Goal: Task Accomplishment & Management: Manage account settings

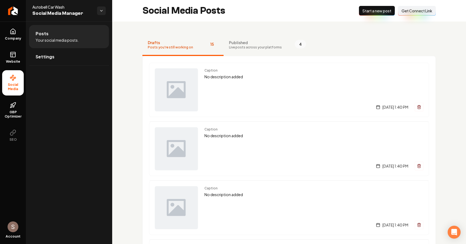
click at [17, 92] on li "Social Media" at bounding box center [13, 82] width 22 height 25
click at [16, 106] on link "GBP Optimizer" at bounding box center [13, 110] width 22 height 25
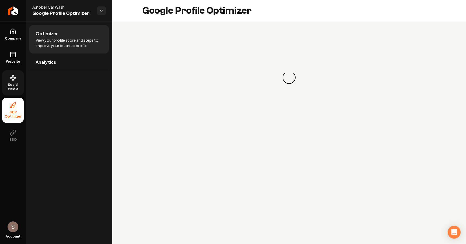
click at [22, 80] on link "Social Media" at bounding box center [13, 82] width 22 height 25
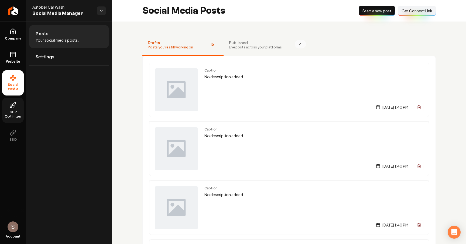
click at [10, 96] on ul "Company Website Social Media GBP Optimizer SEO" at bounding box center [13, 85] width 26 height 127
click at [10, 113] on span "GBP Optimizer" at bounding box center [13, 114] width 22 height 9
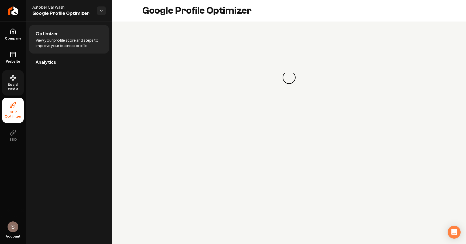
click at [16, 78] on link "Social Media" at bounding box center [13, 82] width 22 height 25
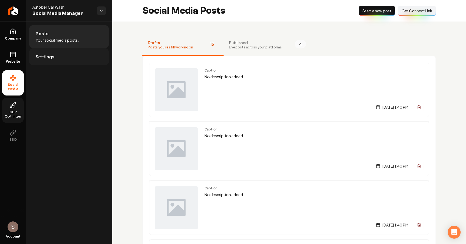
click at [61, 51] on link "Settings" at bounding box center [69, 56] width 80 height 17
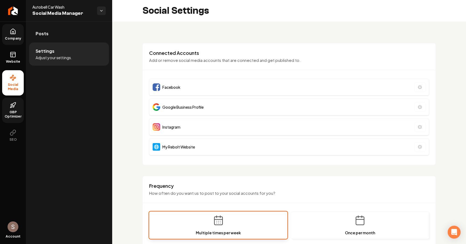
click at [19, 34] on link "Company" at bounding box center [13, 34] width 22 height 21
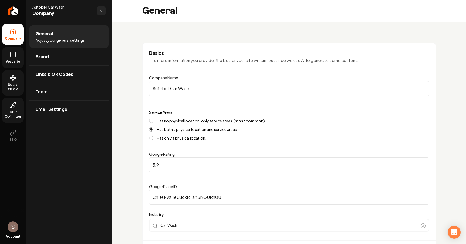
click at [17, 58] on link "Website" at bounding box center [13, 57] width 22 height 21
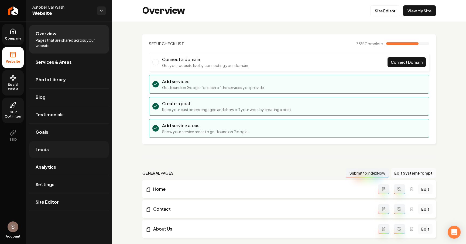
click at [67, 157] on link "Leads" at bounding box center [69, 149] width 80 height 17
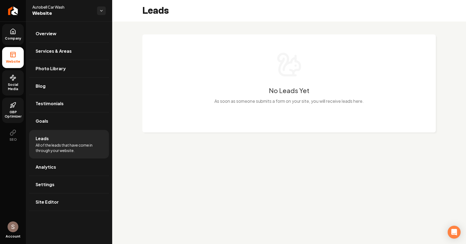
click at [79, 146] on span "All of the leads that have come in through your website." at bounding box center [69, 148] width 67 height 11
click at [65, 146] on span "All of the leads that have come in through your website." at bounding box center [69, 148] width 67 height 11
click at [64, 158] on li "Leads All of the leads that have come in through your website." at bounding box center [69, 144] width 80 height 29
click at [64, 161] on link "Analytics" at bounding box center [69, 167] width 80 height 17
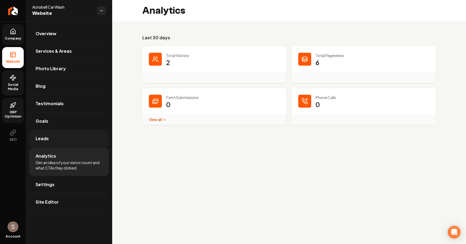
click at [71, 144] on link "Leads" at bounding box center [69, 138] width 80 height 17
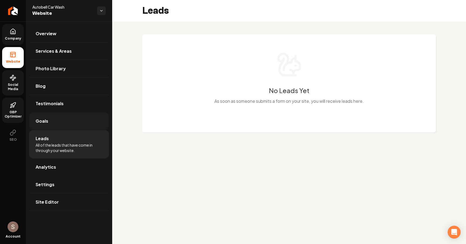
click at [81, 123] on link "Goals" at bounding box center [69, 121] width 80 height 17
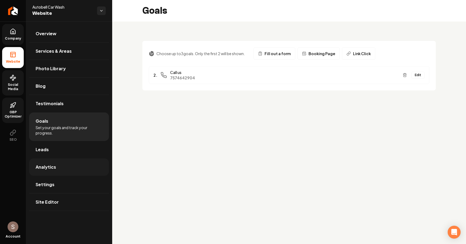
click at [61, 172] on link "Analytics" at bounding box center [69, 167] width 80 height 17
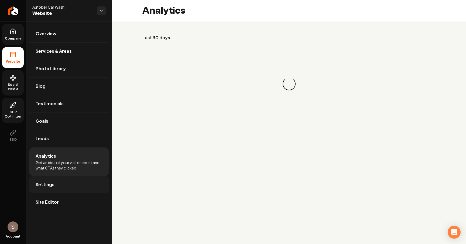
click at [60, 178] on link "Settings" at bounding box center [69, 184] width 80 height 17
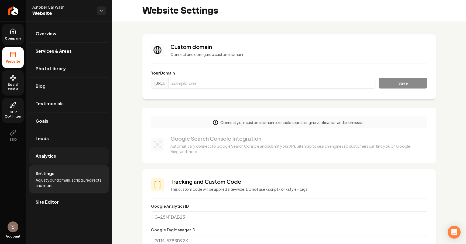
click at [70, 158] on link "Analytics" at bounding box center [69, 156] width 80 height 17
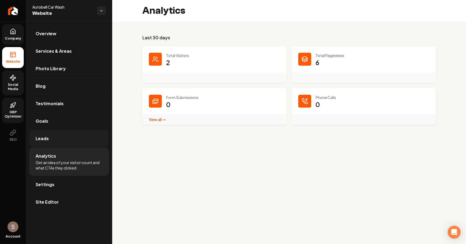
click at [75, 140] on link "Leads" at bounding box center [69, 138] width 80 height 17
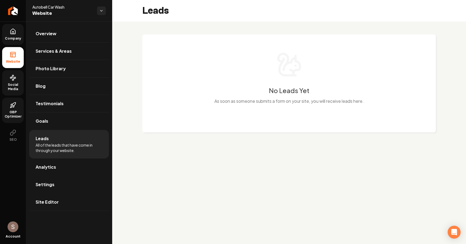
click at [60, 11] on span "Website" at bounding box center [62, 14] width 60 height 8
click at [45, 11] on span "Website" at bounding box center [62, 14] width 60 height 8
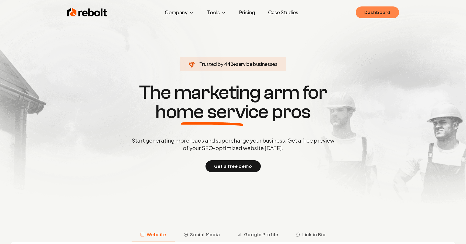
click at [359, 13] on link "Dashboard" at bounding box center [376, 12] width 43 height 12
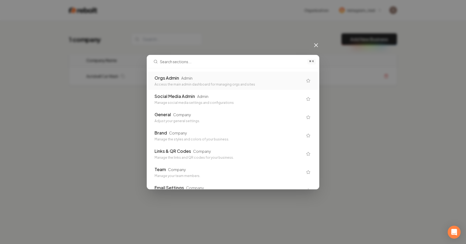
click at [196, 78] on div "Orgs Admin Admin" at bounding box center [228, 78] width 148 height 6
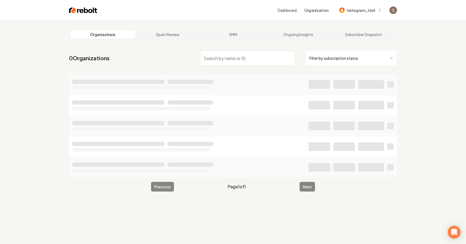
click at [213, 58] on input "search" at bounding box center [247, 58] width 95 height 15
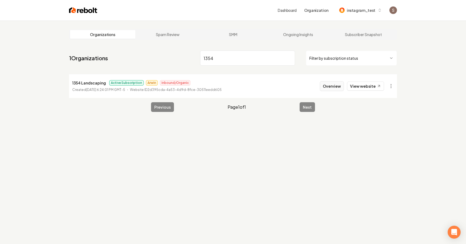
type input "1354"
click at [337, 90] on button "Overview" at bounding box center [332, 86] width 24 height 10
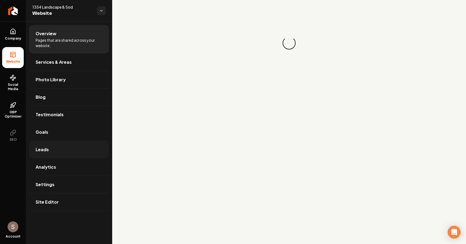
click at [51, 147] on link "Leads" at bounding box center [69, 149] width 80 height 17
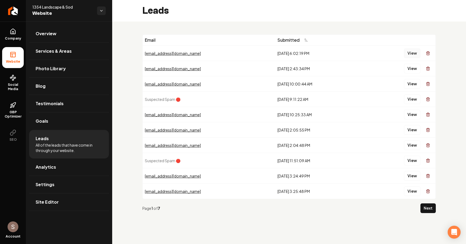
click at [412, 52] on button "View" at bounding box center [412, 53] width 16 height 10
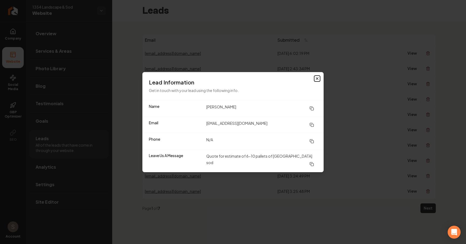
click at [318, 81] on icon "button" at bounding box center [317, 79] width 4 height 4
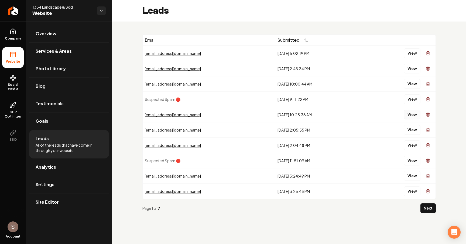
click at [416, 114] on button "View" at bounding box center [412, 115] width 16 height 10
click at [412, 100] on button "View" at bounding box center [412, 100] width 16 height 10
click at [412, 84] on button "View" at bounding box center [412, 84] width 16 height 10
click at [412, 72] on button "View" at bounding box center [412, 69] width 16 height 10
click at [412, 49] on button "View" at bounding box center [412, 53] width 16 height 10
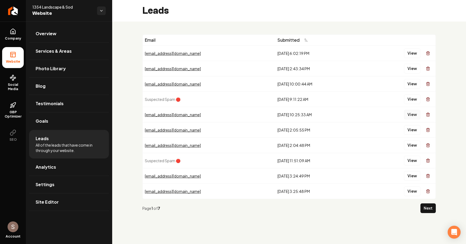
click at [408, 114] on button "View" at bounding box center [412, 115] width 16 height 10
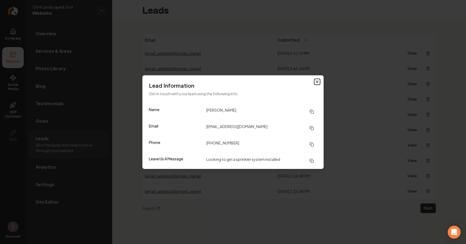
click at [316, 82] on icon "button" at bounding box center [317, 82] width 4 height 4
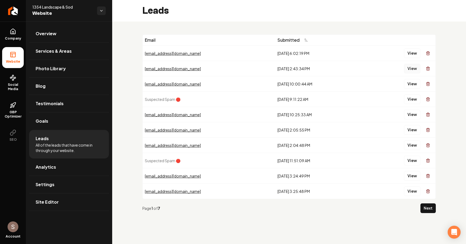
click at [407, 67] on button "View" at bounding box center [412, 69] width 16 height 10
click at [407, 53] on button "View" at bounding box center [412, 53] width 16 height 10
click at [57, 120] on link "Goals" at bounding box center [69, 121] width 80 height 17
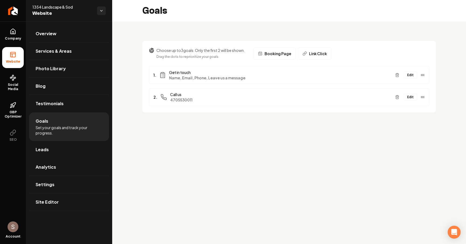
click at [408, 74] on button "Edit" at bounding box center [409, 75] width 13 height 7
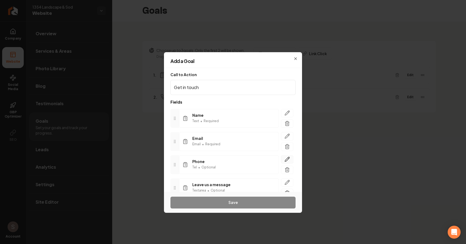
click at [289, 160] on icon "button" at bounding box center [286, 159] width 5 height 5
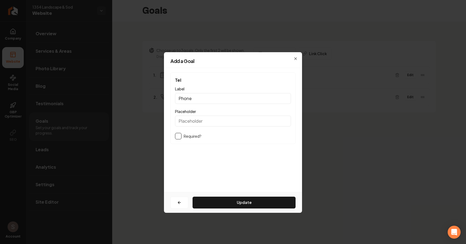
click at [245, 100] on input "Phone" at bounding box center [233, 98] width 116 height 11
click at [296, 58] on icon "button" at bounding box center [295, 59] width 4 height 4
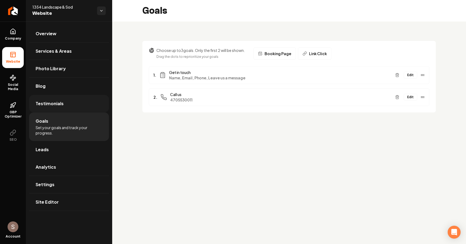
click at [86, 95] on link "Testimonials" at bounding box center [69, 103] width 80 height 17
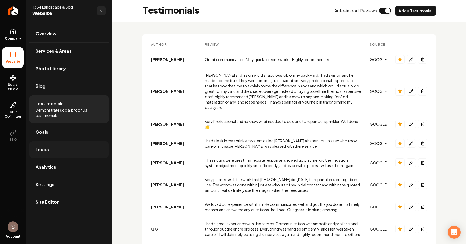
click at [47, 150] on span "Leads" at bounding box center [42, 150] width 13 height 6
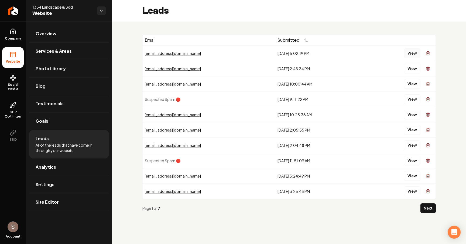
click at [416, 53] on button "View" at bounding box center [412, 53] width 16 height 10
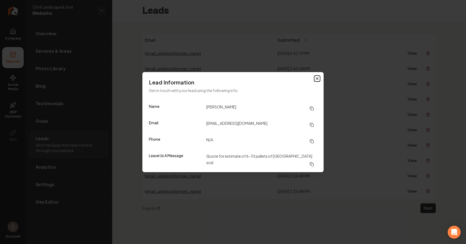
click at [316, 80] on icon "button" at bounding box center [317, 79] width 2 height 2
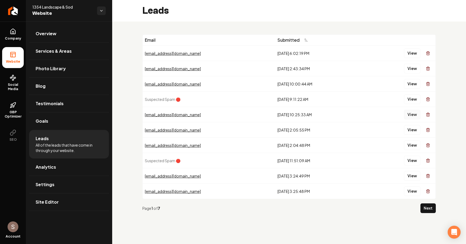
click at [412, 113] on button "View" at bounding box center [412, 115] width 16 height 10
click at [68, 141] on li "Leads All of the leads that have come in through your website." at bounding box center [69, 144] width 80 height 29
click at [416, 54] on button "View" at bounding box center [412, 53] width 16 height 10
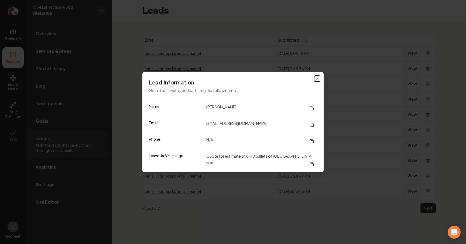
click at [318, 81] on icon "button" at bounding box center [317, 79] width 4 height 4
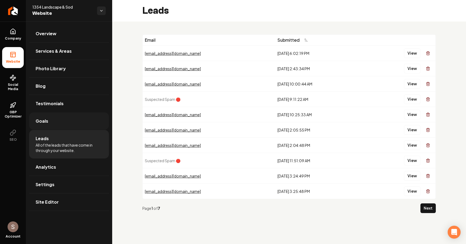
click at [64, 115] on link "Goals" at bounding box center [69, 121] width 80 height 17
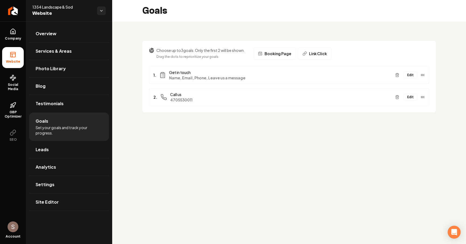
click at [414, 78] on button "Edit" at bounding box center [409, 75] width 13 height 7
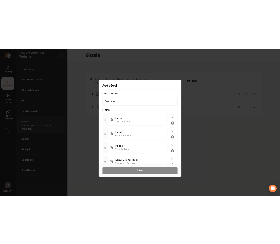
scroll to position [26, 0]
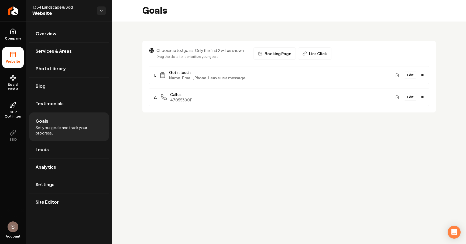
click at [412, 76] on button "Edit" at bounding box center [409, 75] width 13 height 7
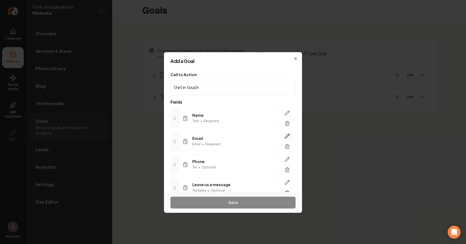
click at [285, 134] on icon "button" at bounding box center [286, 136] width 5 height 5
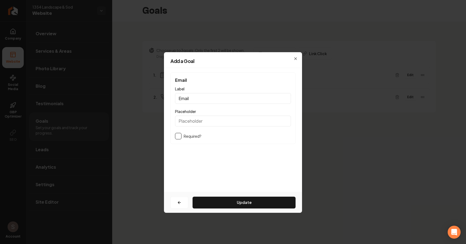
click at [216, 99] on input "Email" at bounding box center [233, 98] width 116 height 11
type input "Emai"
click at [230, 200] on button "Update" at bounding box center [243, 203] width 103 height 12
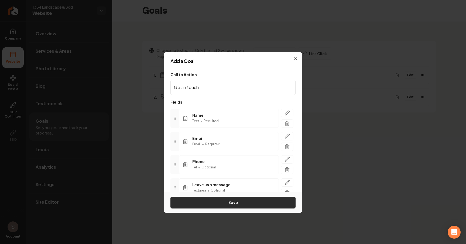
click at [247, 203] on button "Save" at bounding box center [232, 203] width 125 height 12
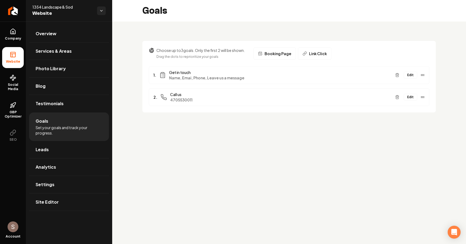
click at [412, 75] on button "Edit" at bounding box center [409, 75] width 13 height 7
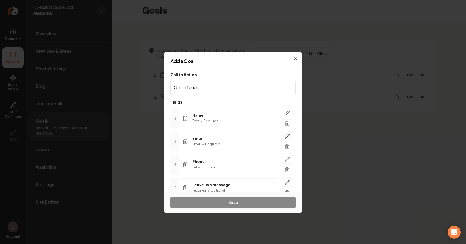
click at [287, 137] on icon "button" at bounding box center [287, 136] width 5 height 5
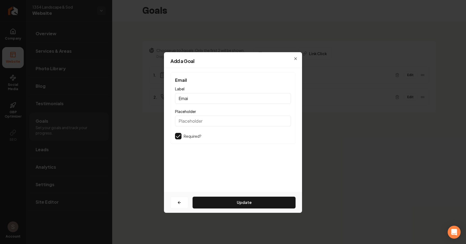
click at [213, 103] on input "Emai" at bounding box center [233, 98] width 116 height 11
type input "Email"
click at [227, 200] on button "Update" at bounding box center [243, 203] width 103 height 12
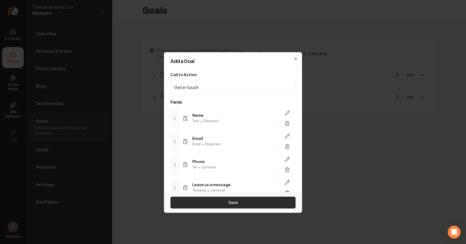
click at [240, 204] on button "Save" at bounding box center [232, 203] width 125 height 12
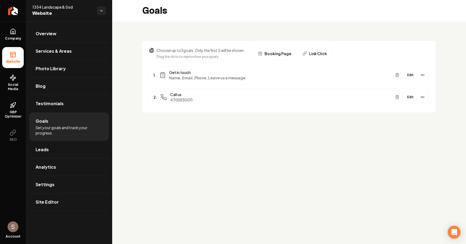
click at [408, 75] on button "Edit" at bounding box center [409, 75] width 13 height 7
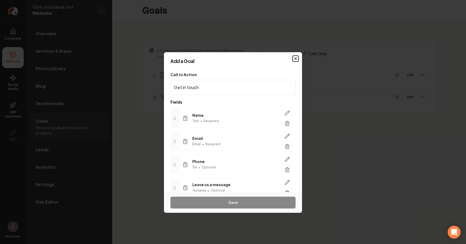
click at [294, 58] on icon "button" at bounding box center [295, 59] width 4 height 4
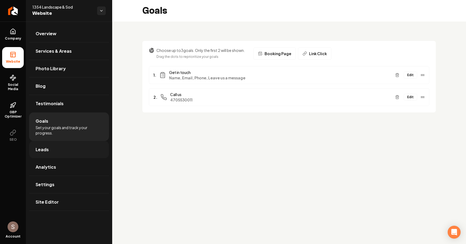
click at [60, 157] on link "Leads" at bounding box center [69, 149] width 80 height 17
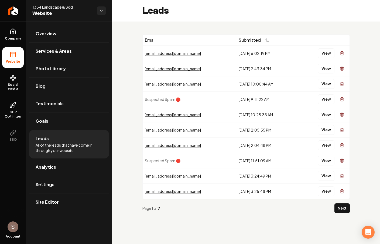
drag, startPoint x: 379, startPoint y: 32, endPoint x: 315, endPoint y: 32, distance: 63.8
click at [315, 32] on div "Email Submitted kenya.kyles8488@gmail.com 8/6/2025, 6:02:19 PM View cartert419@…" at bounding box center [246, 126] width 268 height 209
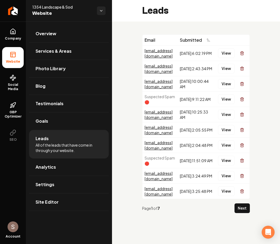
click at [266, 39] on div "Email Submitted kenya.kyles8488@gmail.com 8/6/2025, 6:02:19 PM View cartert419@…" at bounding box center [196, 126] width 168 height 209
click at [81, 123] on link "Goals" at bounding box center [69, 121] width 80 height 17
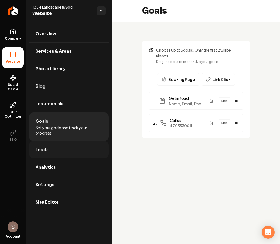
click at [69, 145] on link "Leads" at bounding box center [69, 149] width 80 height 17
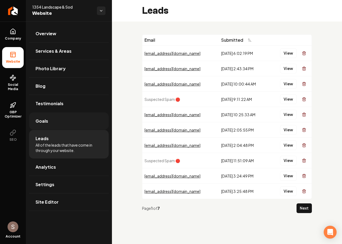
click at [81, 126] on link "Goals" at bounding box center [69, 121] width 80 height 17
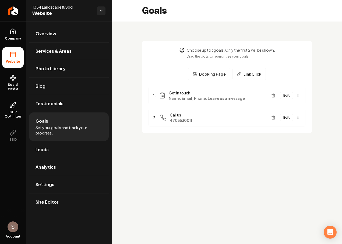
click at [280, 92] on button "Edit" at bounding box center [286, 95] width 13 height 7
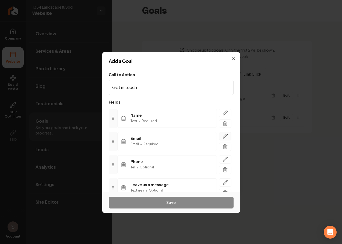
click at [230, 137] on button "button" at bounding box center [225, 136] width 12 height 8
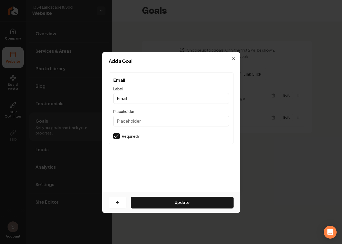
click at [203, 104] on div "Email Label Email Placeholder Required?" at bounding box center [171, 108] width 125 height 72
click at [204, 102] on input "Email" at bounding box center [171, 98] width 116 height 11
type input "Emai"
click at [195, 207] on button "Update" at bounding box center [182, 203] width 103 height 12
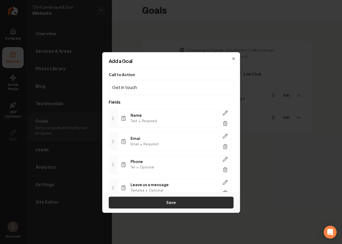
click at [185, 197] on button "Save" at bounding box center [171, 203] width 125 height 12
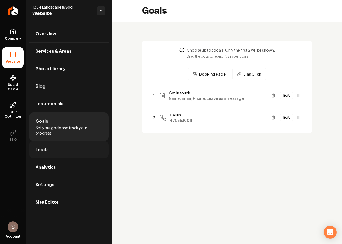
click at [73, 147] on link "Leads" at bounding box center [69, 149] width 80 height 17
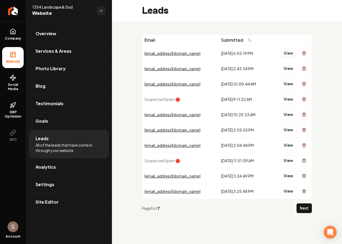
click at [283, 53] on button "View" at bounding box center [288, 53] width 16 height 10
click at [79, 124] on link "Goals" at bounding box center [69, 121] width 80 height 17
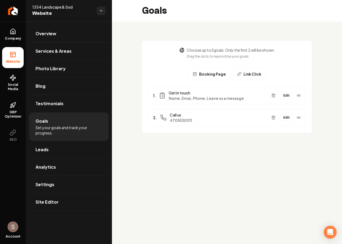
click at [284, 95] on button "Edit" at bounding box center [286, 95] width 13 height 7
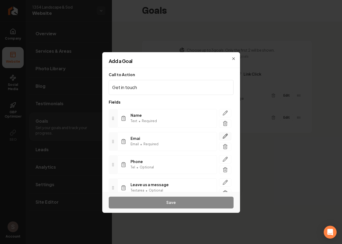
click at [222, 135] on button "button" at bounding box center [225, 136] width 12 height 8
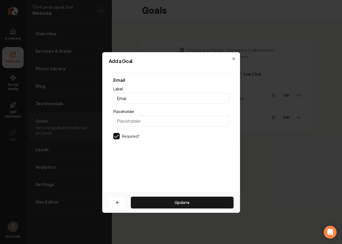
click at [189, 105] on div "Email Label Emai Placeholder Required?" at bounding box center [171, 108] width 125 height 72
click at [192, 102] on input "Emai" at bounding box center [171, 98] width 116 height 11
type input "Email"
click at [179, 205] on button "Update" at bounding box center [182, 203] width 103 height 12
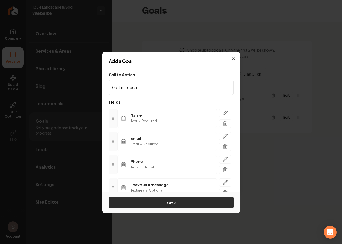
click at [182, 202] on button "Save" at bounding box center [171, 203] width 125 height 12
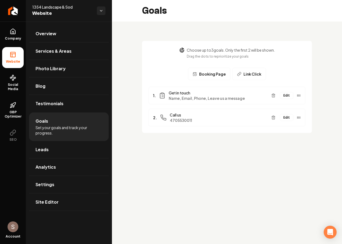
click at [286, 96] on button "Edit" at bounding box center [286, 95] width 13 height 7
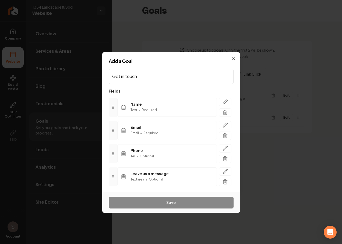
scroll to position [12, 0]
drag, startPoint x: 134, startPoint y: 155, endPoint x: 127, endPoint y: 156, distance: 7.9
click at [127, 156] on div "Phone Tel • Optional" at bounding box center [167, 153] width 100 height 19
click at [136, 136] on div "Email Email • Required" at bounding box center [167, 130] width 100 height 19
click at [136, 133] on span "Email" at bounding box center [135, 133] width 8 height 4
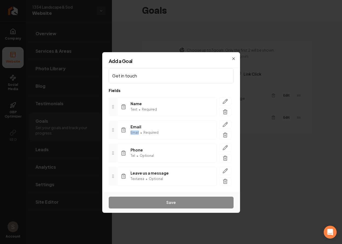
click at [136, 133] on span "Email" at bounding box center [135, 133] width 8 height 4
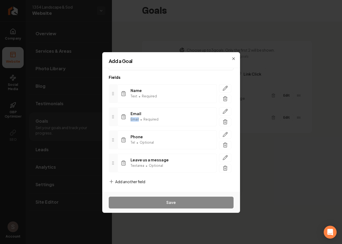
scroll to position [26, 0]
click at [133, 142] on span "Tel" at bounding box center [133, 142] width 5 height 4
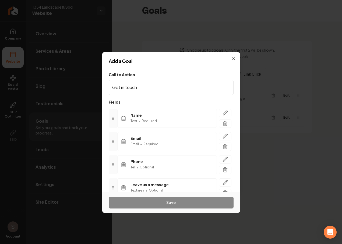
click at [145, 140] on span "Email" at bounding box center [145, 138] width 28 height 5
click at [235, 57] on icon "button" at bounding box center [234, 59] width 4 height 4
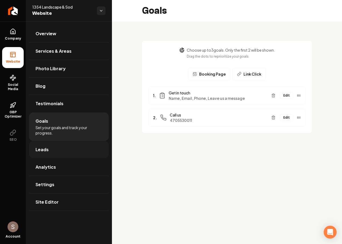
click at [57, 152] on link "Leads" at bounding box center [69, 149] width 80 height 17
